Goal: Task Accomplishment & Management: Manage account settings

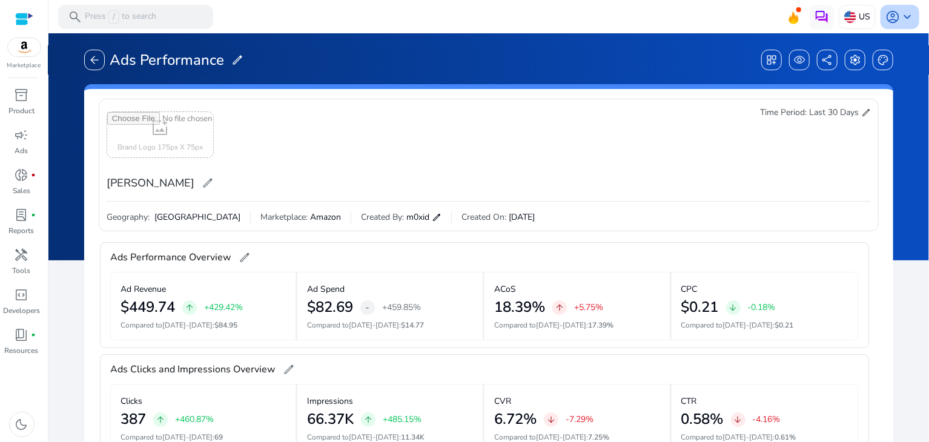
click at [900, 18] on span "keyboard_arrow_down" at bounding box center [907, 17] width 15 height 15
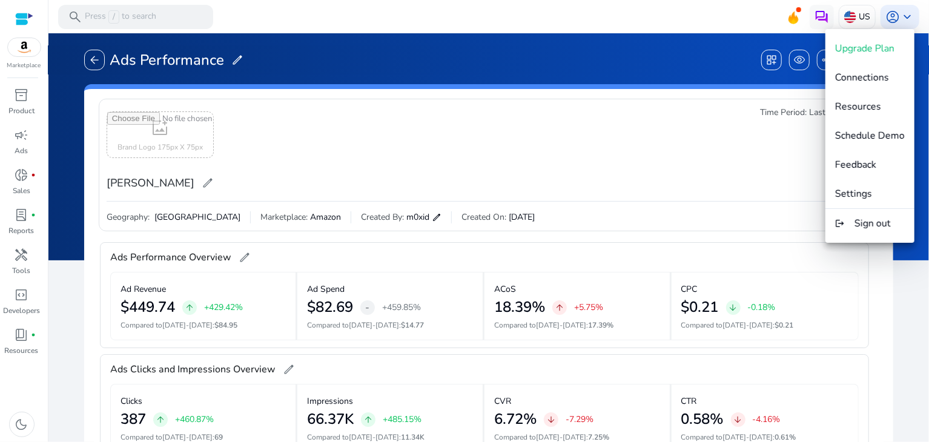
click at [539, 144] on div at bounding box center [464, 221] width 929 height 442
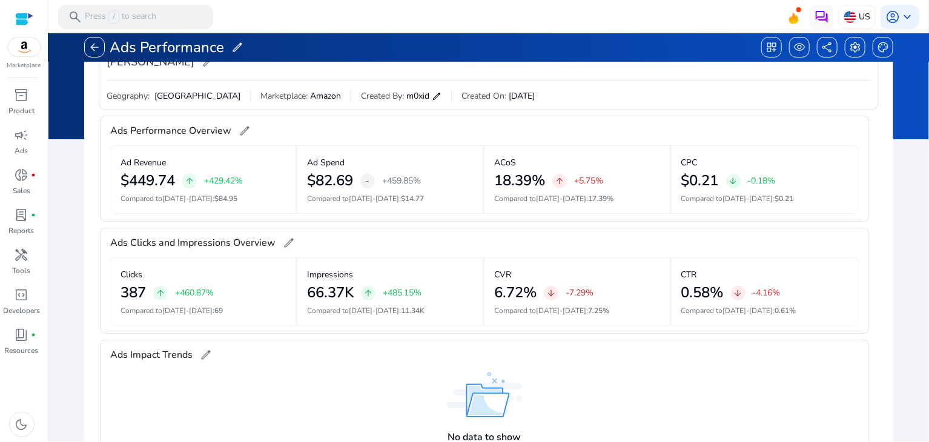
scroll to position [182, 0]
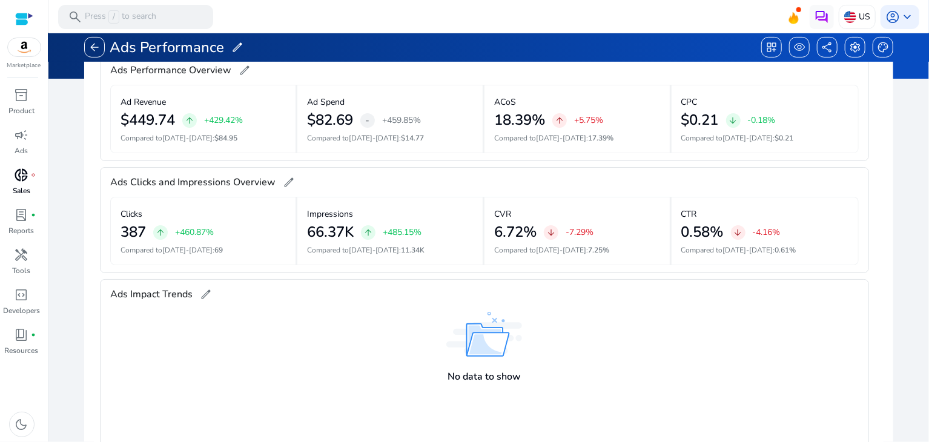
click at [26, 182] on span "donut_small" at bounding box center [22, 175] width 15 height 15
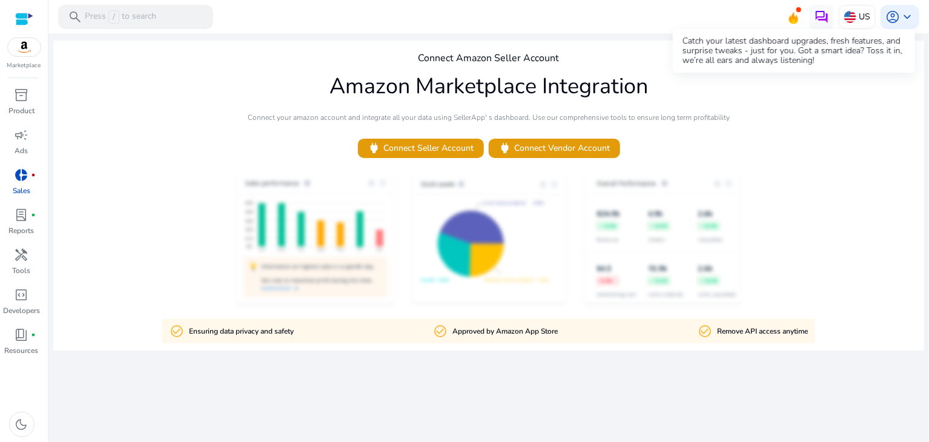
click at [798, 16] on icon at bounding box center [793, 15] width 18 height 17
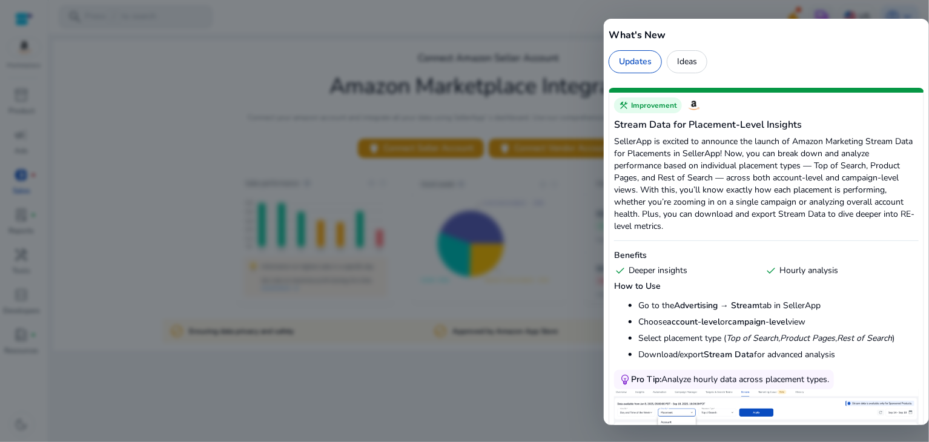
click at [422, 45] on div at bounding box center [464, 221] width 929 height 442
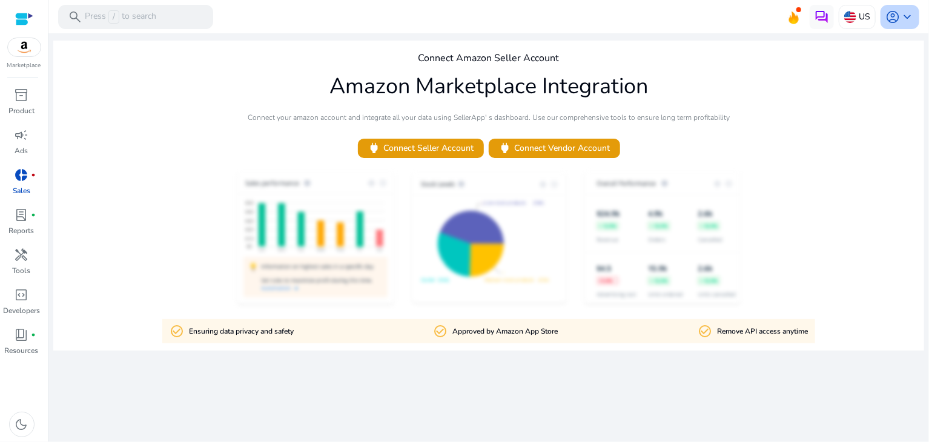
click at [907, 16] on span "keyboard_arrow_down" at bounding box center [907, 17] width 15 height 15
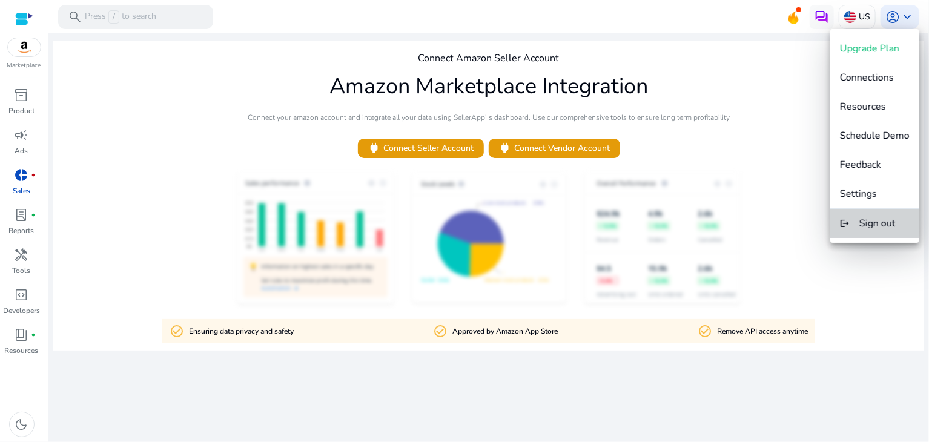
click at [879, 222] on span "Sign out" at bounding box center [877, 223] width 36 height 13
